Goal: Transaction & Acquisition: Purchase product/service

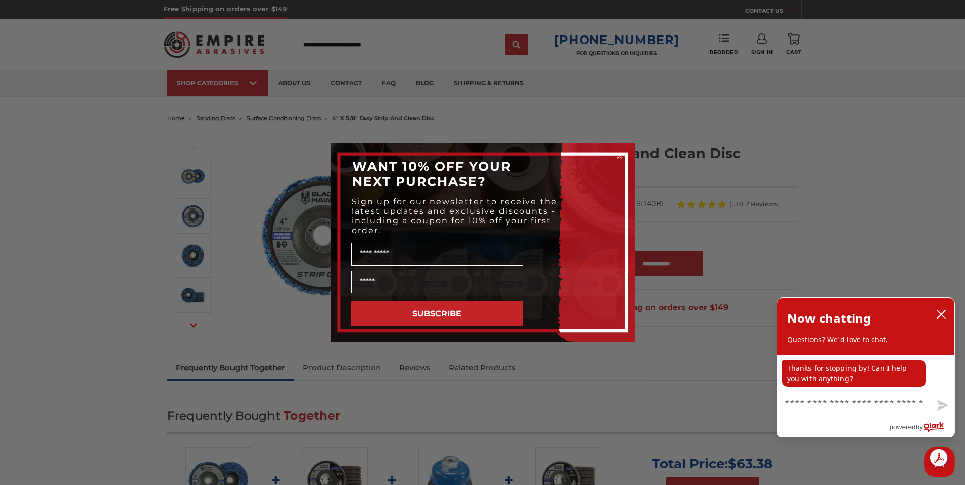
click at [620, 154] on circle "Close dialog" at bounding box center [619, 156] width 10 height 10
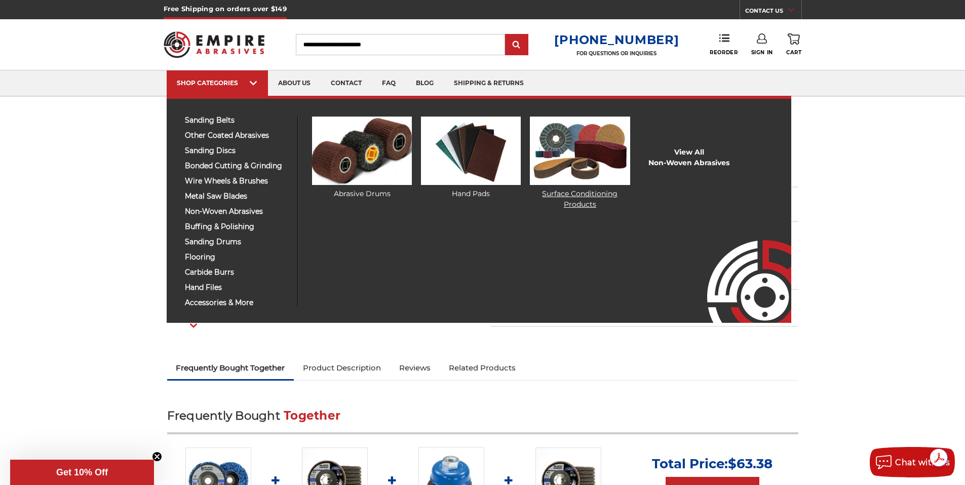
click at [586, 147] on img at bounding box center [580, 151] width 100 height 68
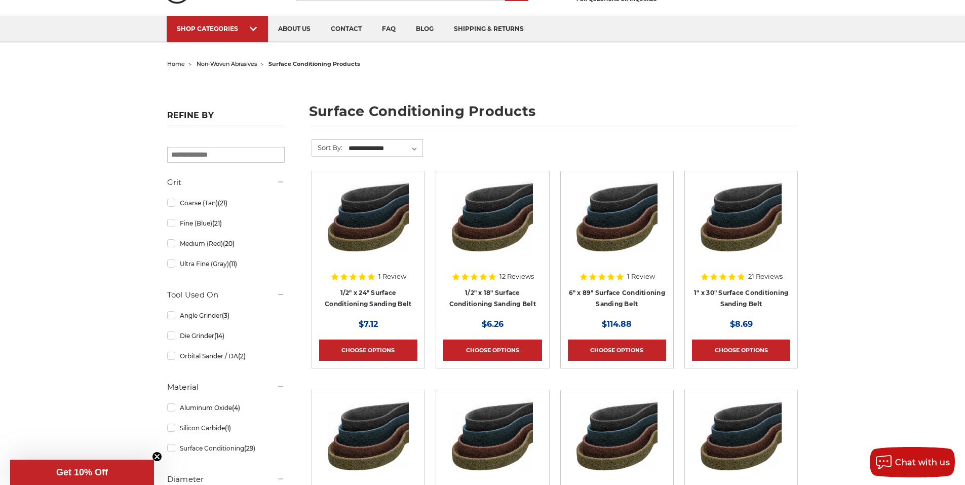
scroll to position [51, 0]
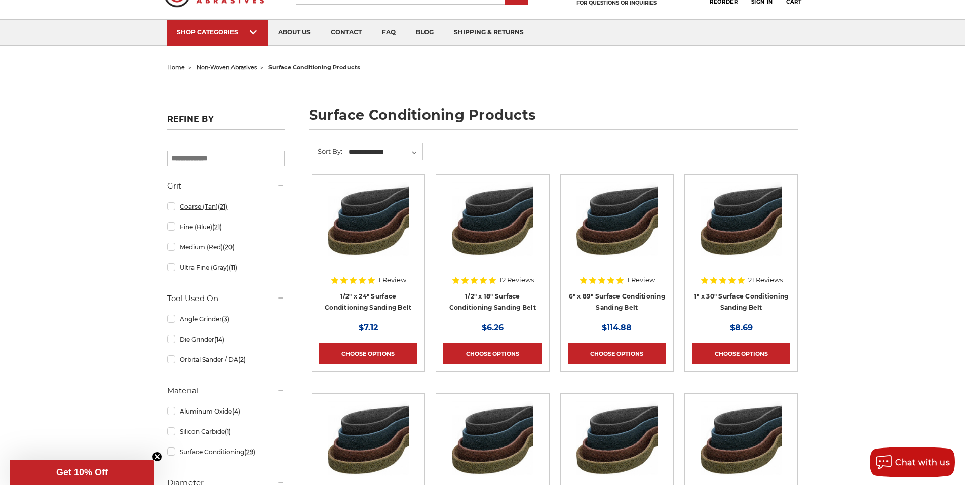
click at [171, 209] on link "Coarse (Tan) (21)" at bounding box center [226, 207] width 118 height 18
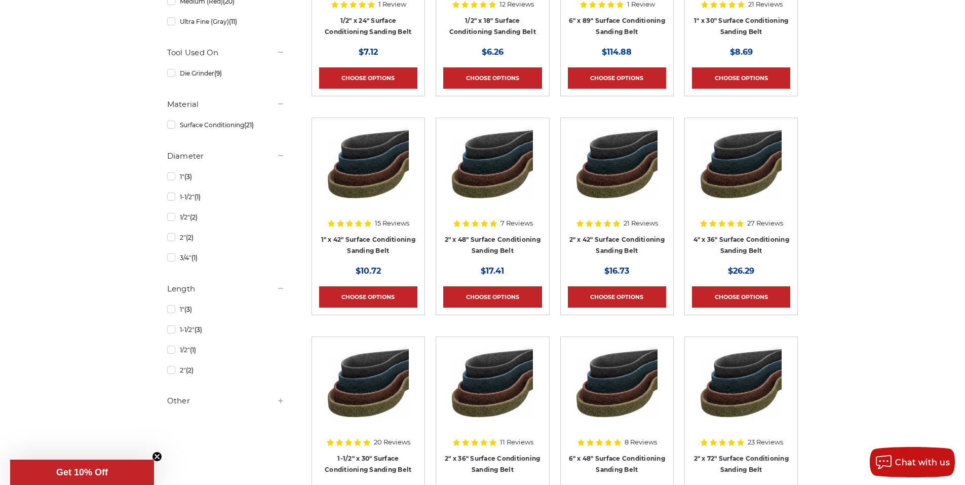
scroll to position [355, 0]
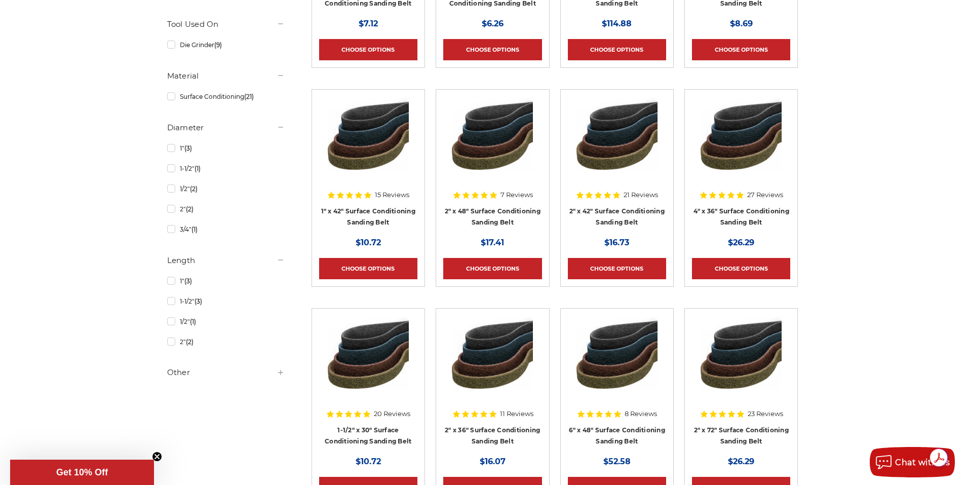
click at [182, 373] on h5 "Other" at bounding box center [226, 372] width 118 height 12
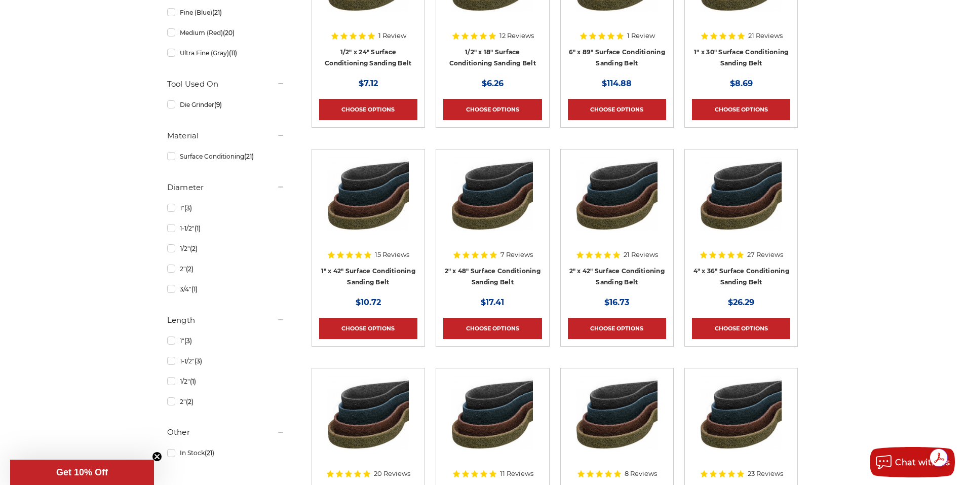
scroll to position [125, 0]
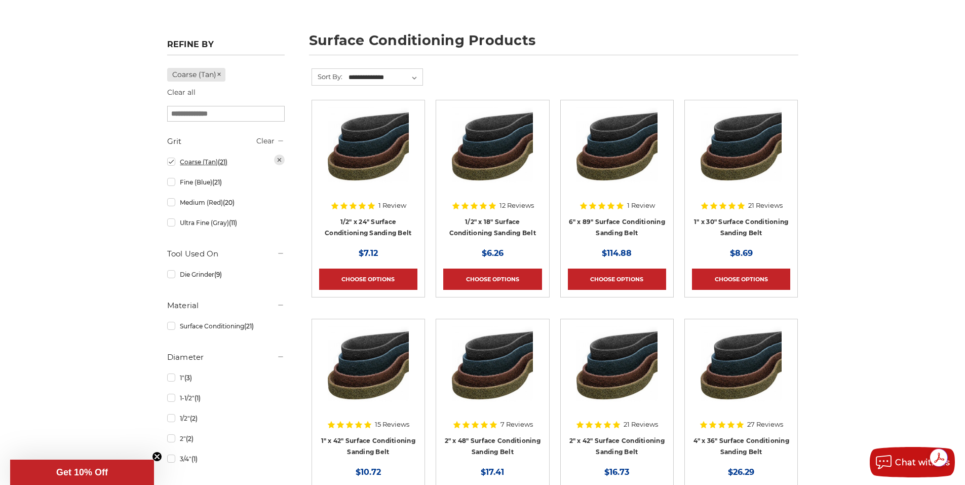
click at [168, 161] on link "Coarse (Tan) (21)" at bounding box center [226, 162] width 118 height 18
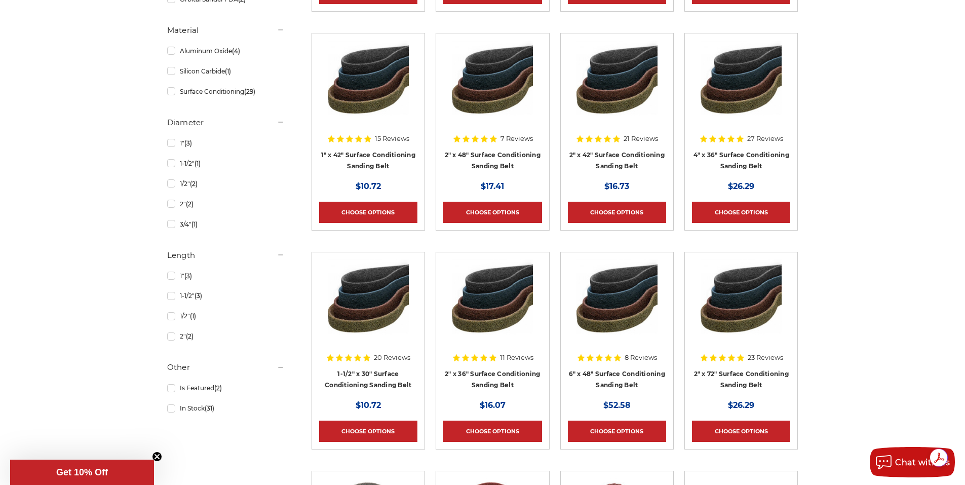
scroll to position [56, 0]
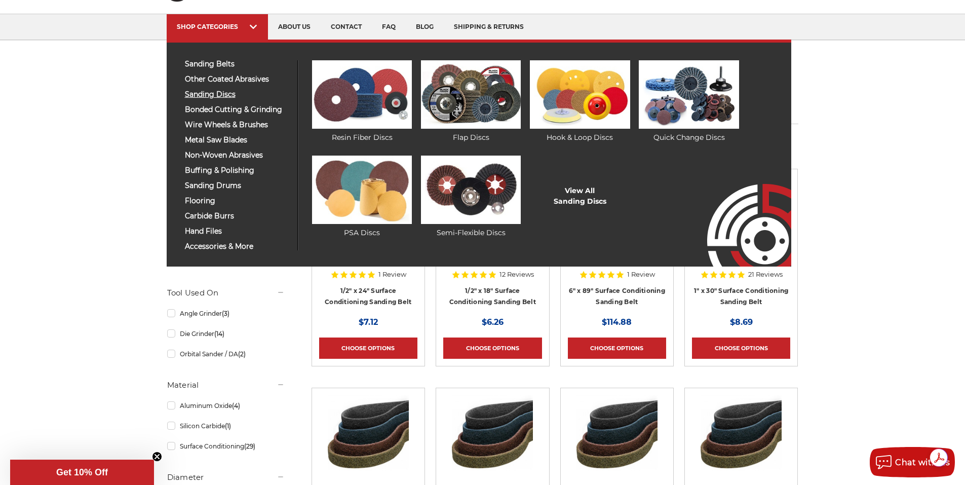
click at [212, 95] on span "sanding discs" at bounding box center [237, 95] width 105 height 8
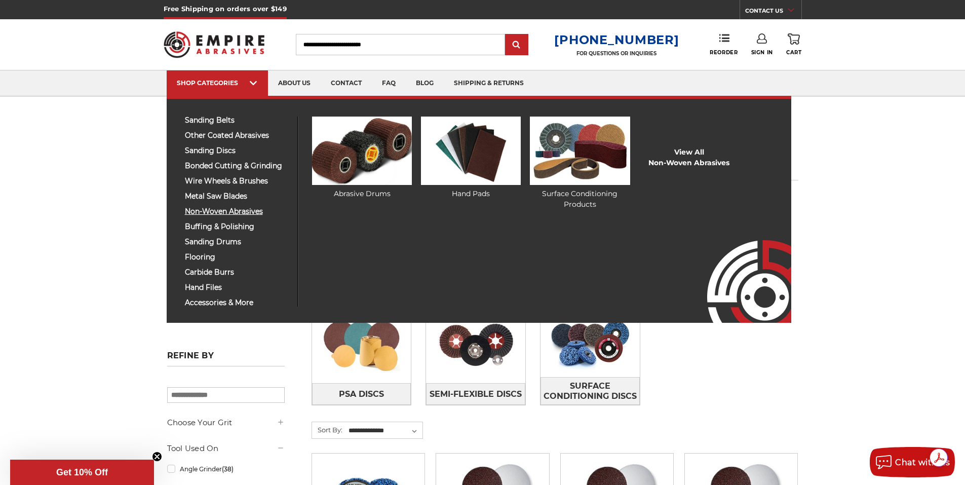
click at [223, 210] on span "non-woven abrasives" at bounding box center [237, 212] width 105 height 8
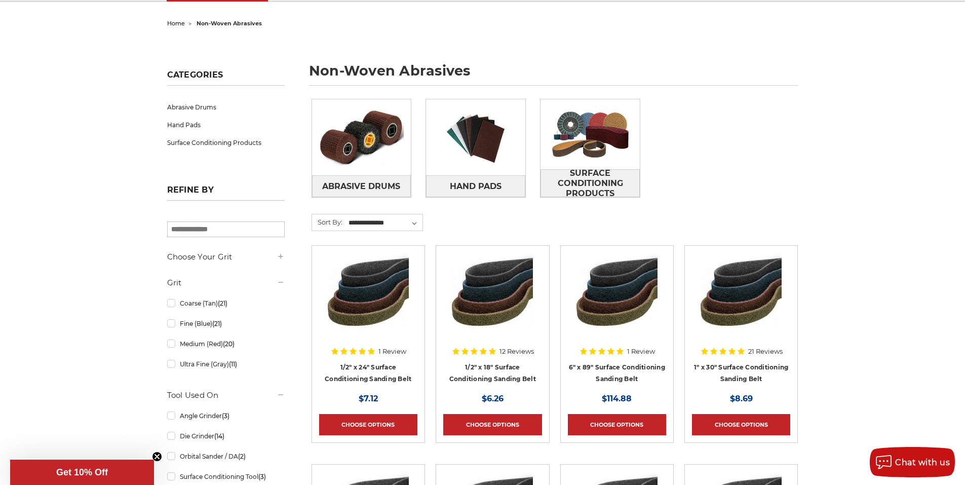
scroll to position [203, 0]
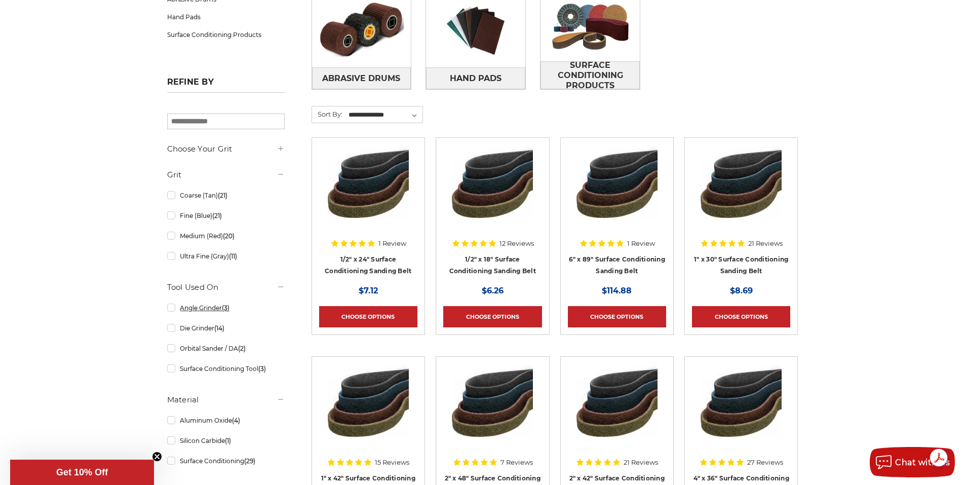
click at [172, 309] on link "Angle Grinder (3)" at bounding box center [226, 308] width 118 height 18
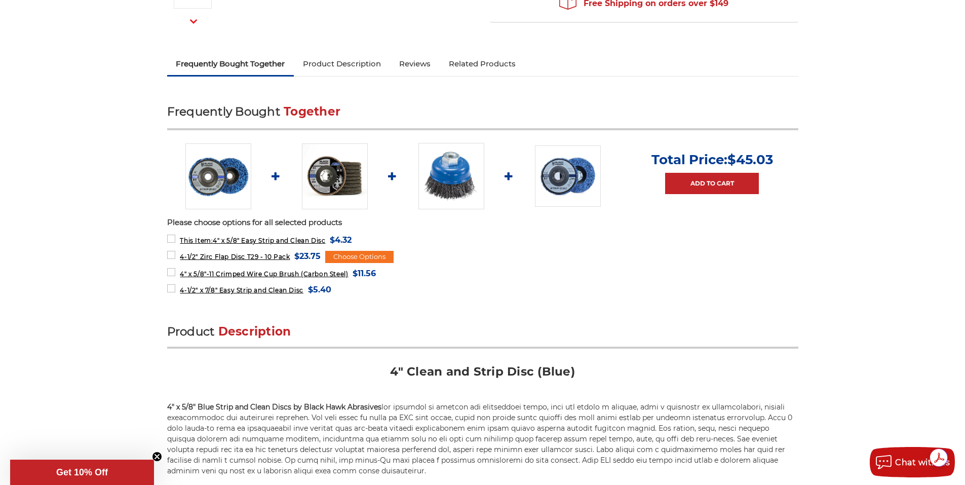
scroll to position [51, 0]
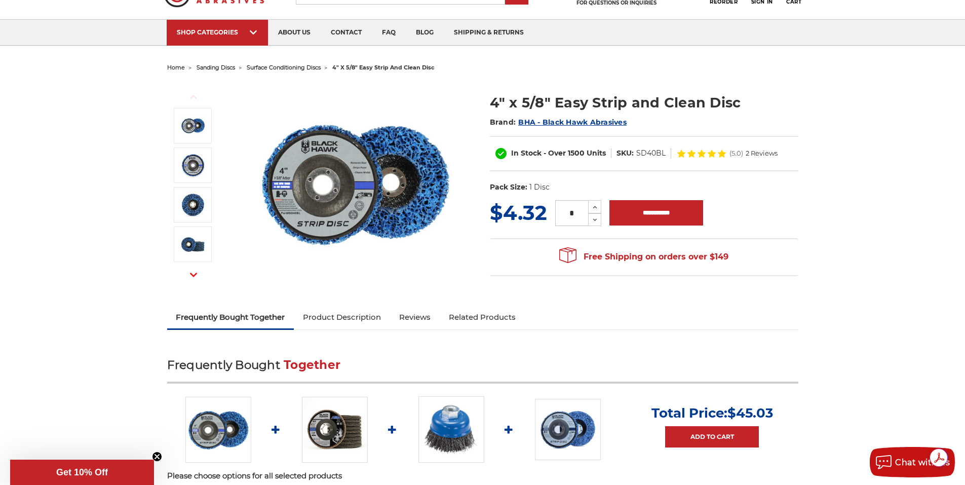
click at [296, 67] on span "surface conditioning discs" at bounding box center [284, 67] width 74 height 7
